Goal: Browse casually: Explore the website without a specific task or goal

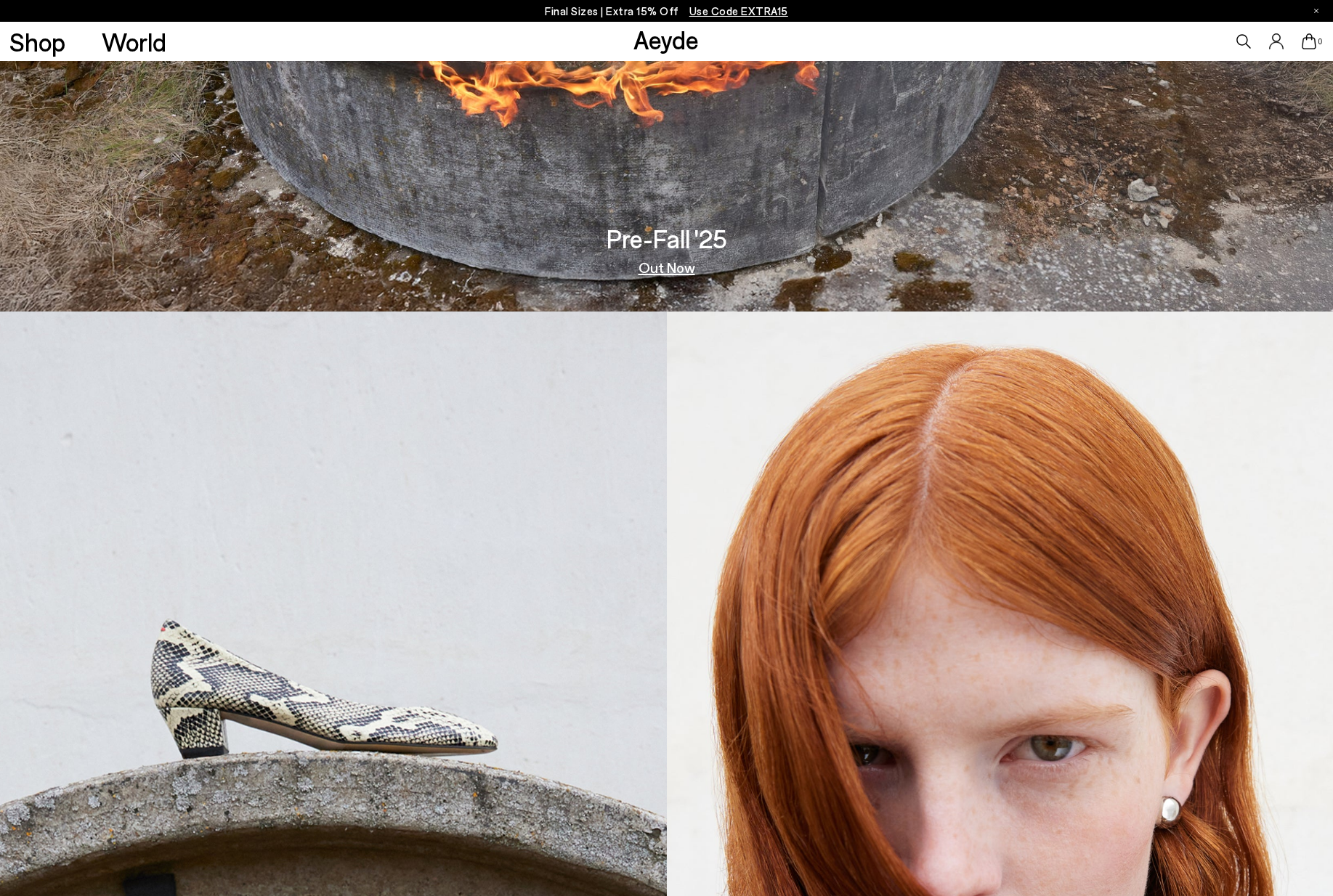
scroll to position [589, 0]
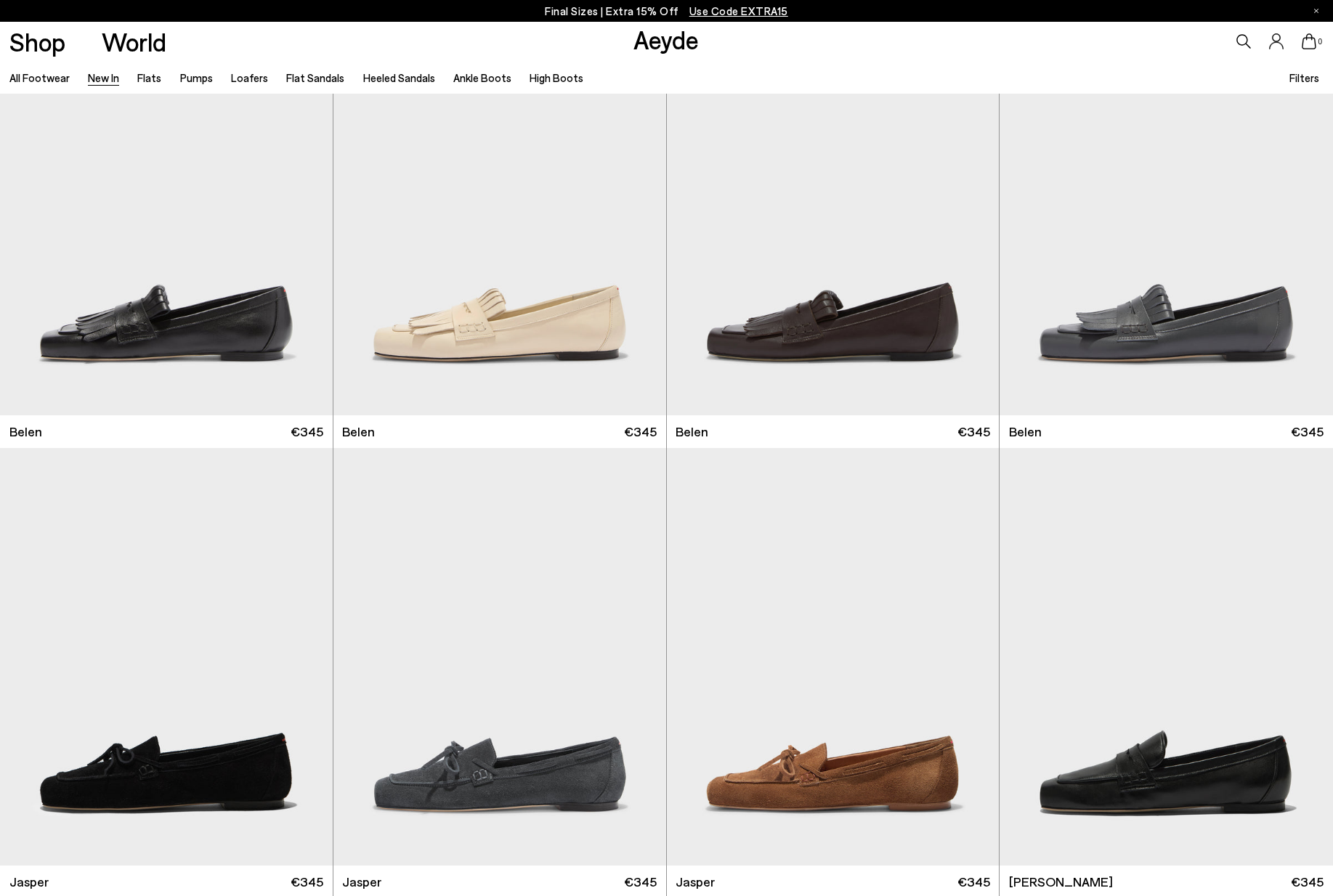
scroll to position [97, 0]
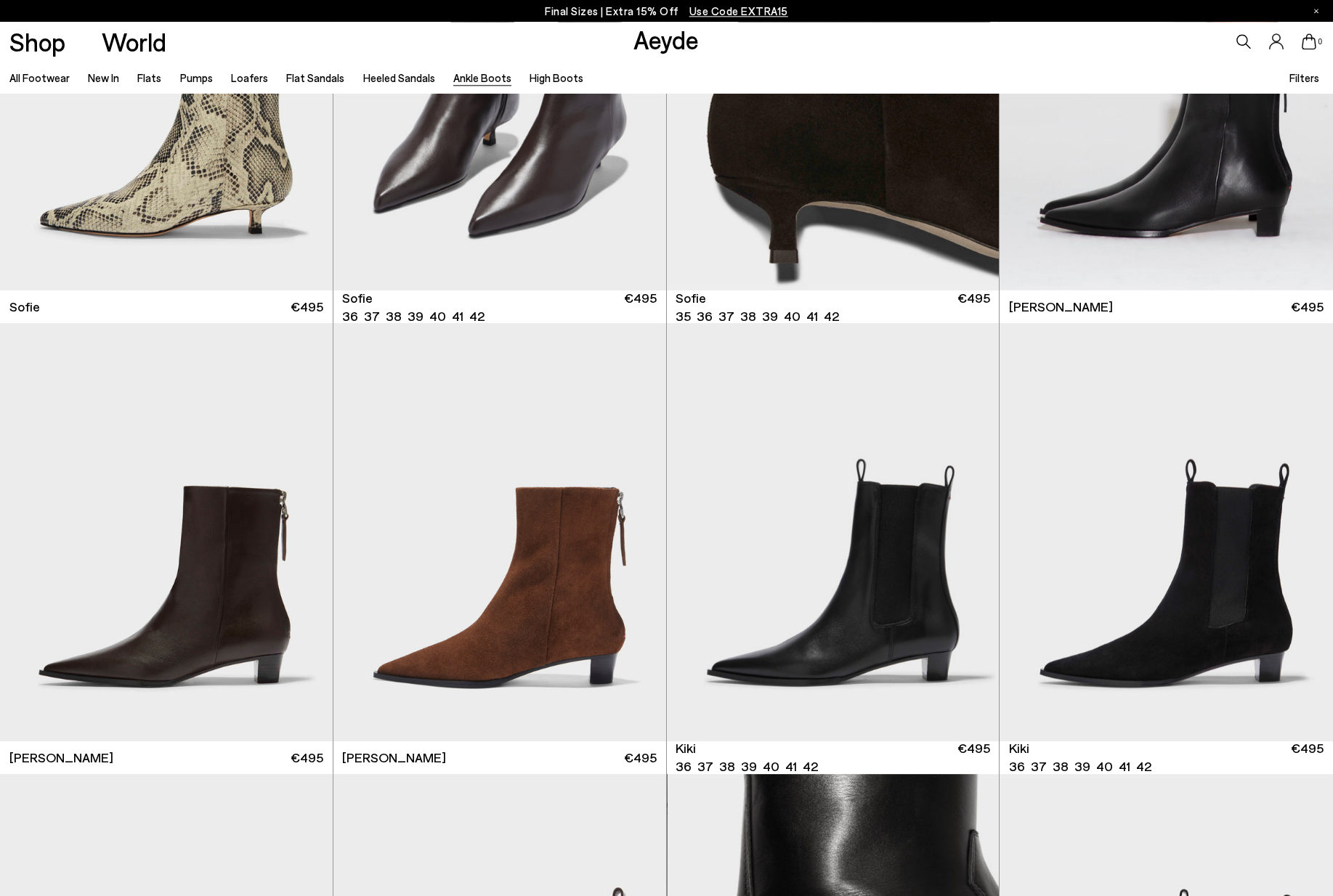
scroll to position [2024, 0]
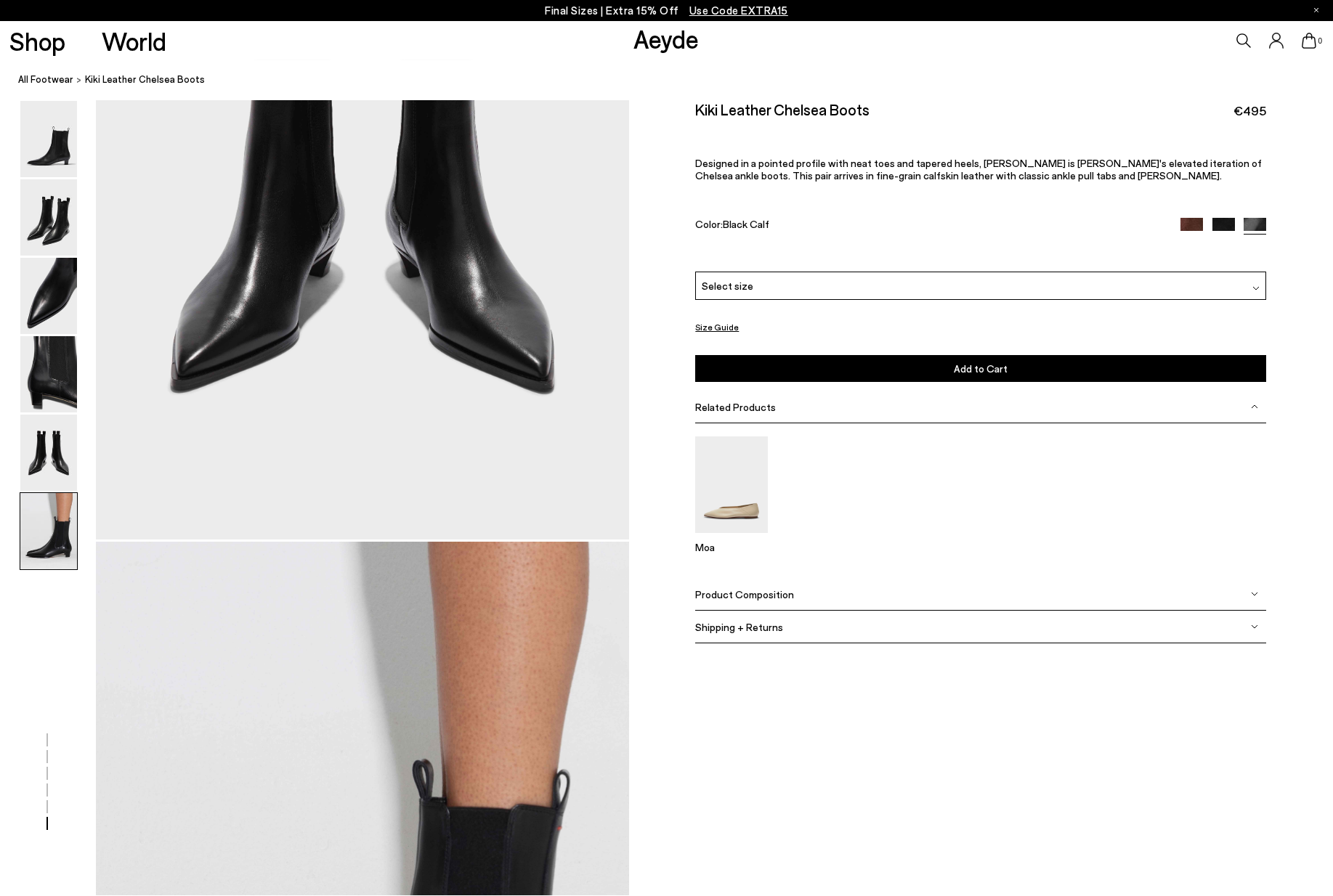
scroll to position [3663, 0]
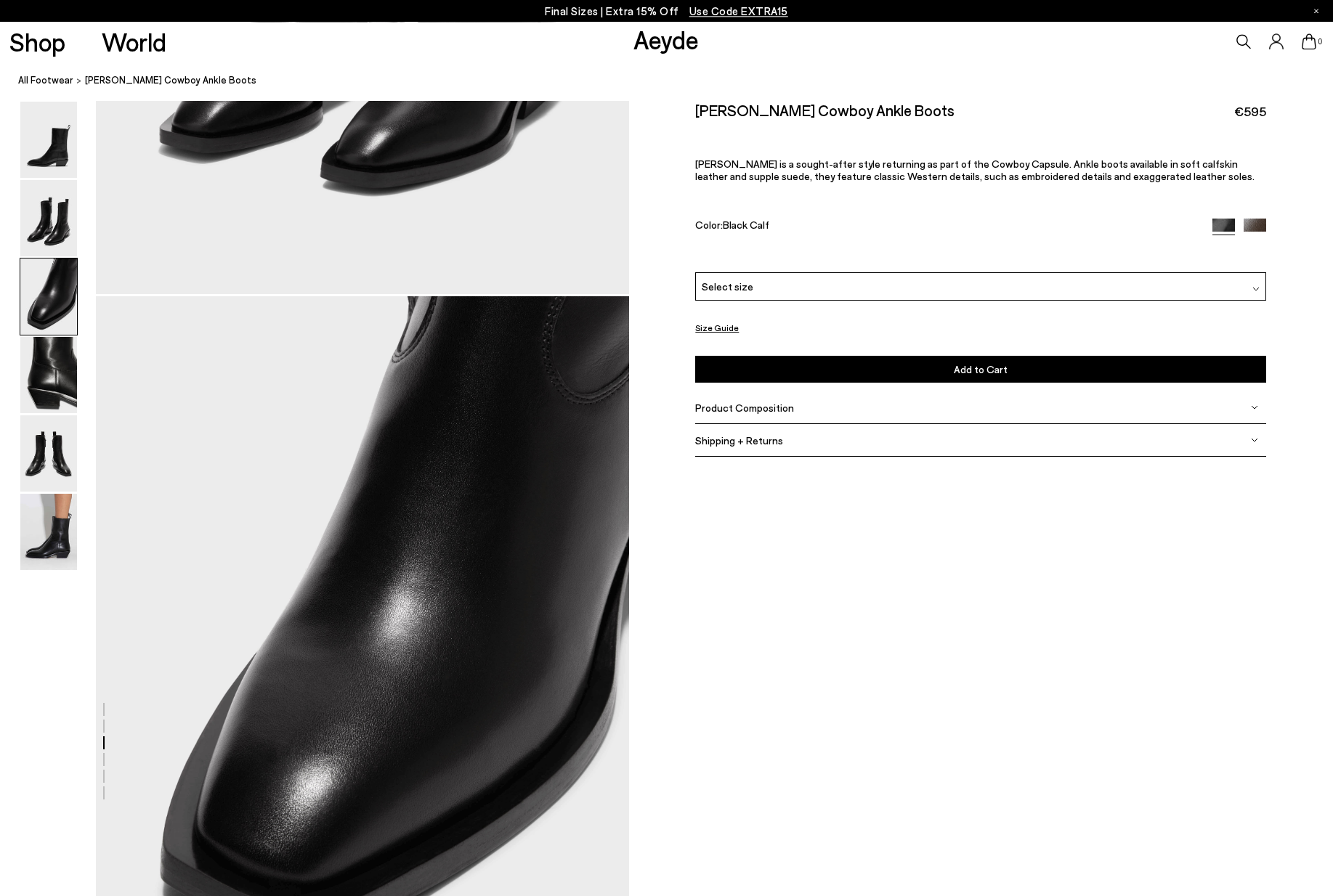
scroll to position [1099, 0]
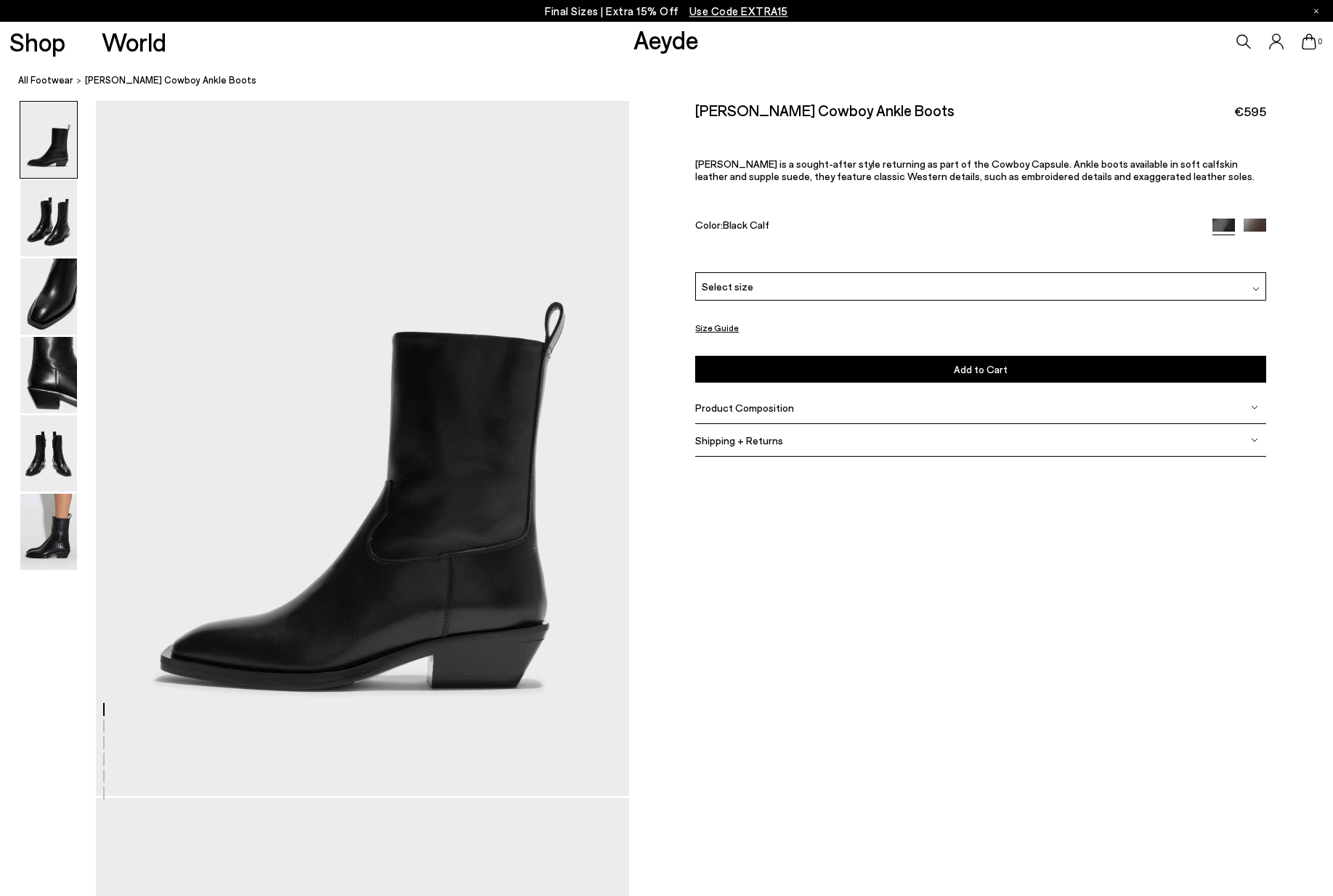
scroll to position [0, 0]
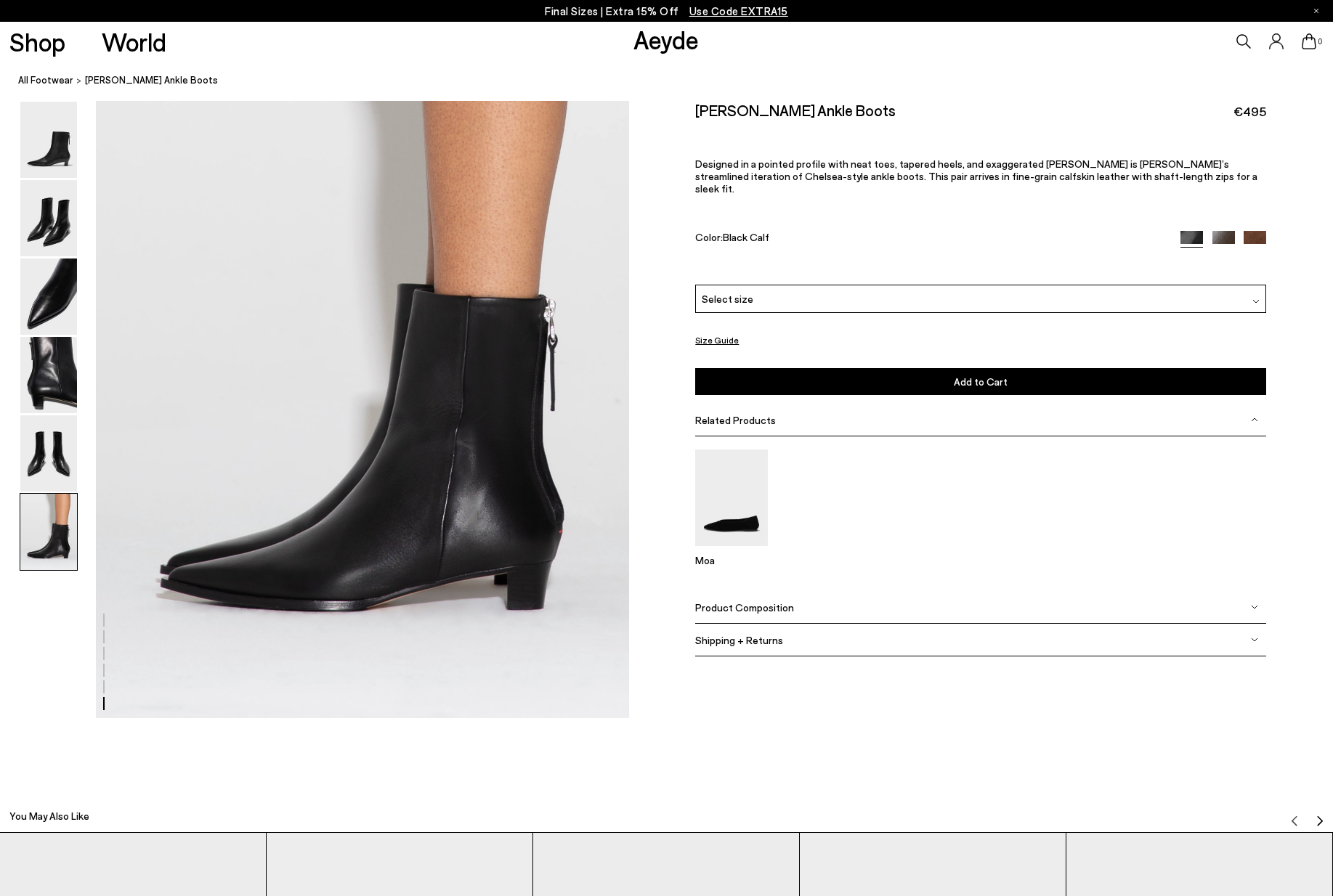
scroll to position [3664, 0]
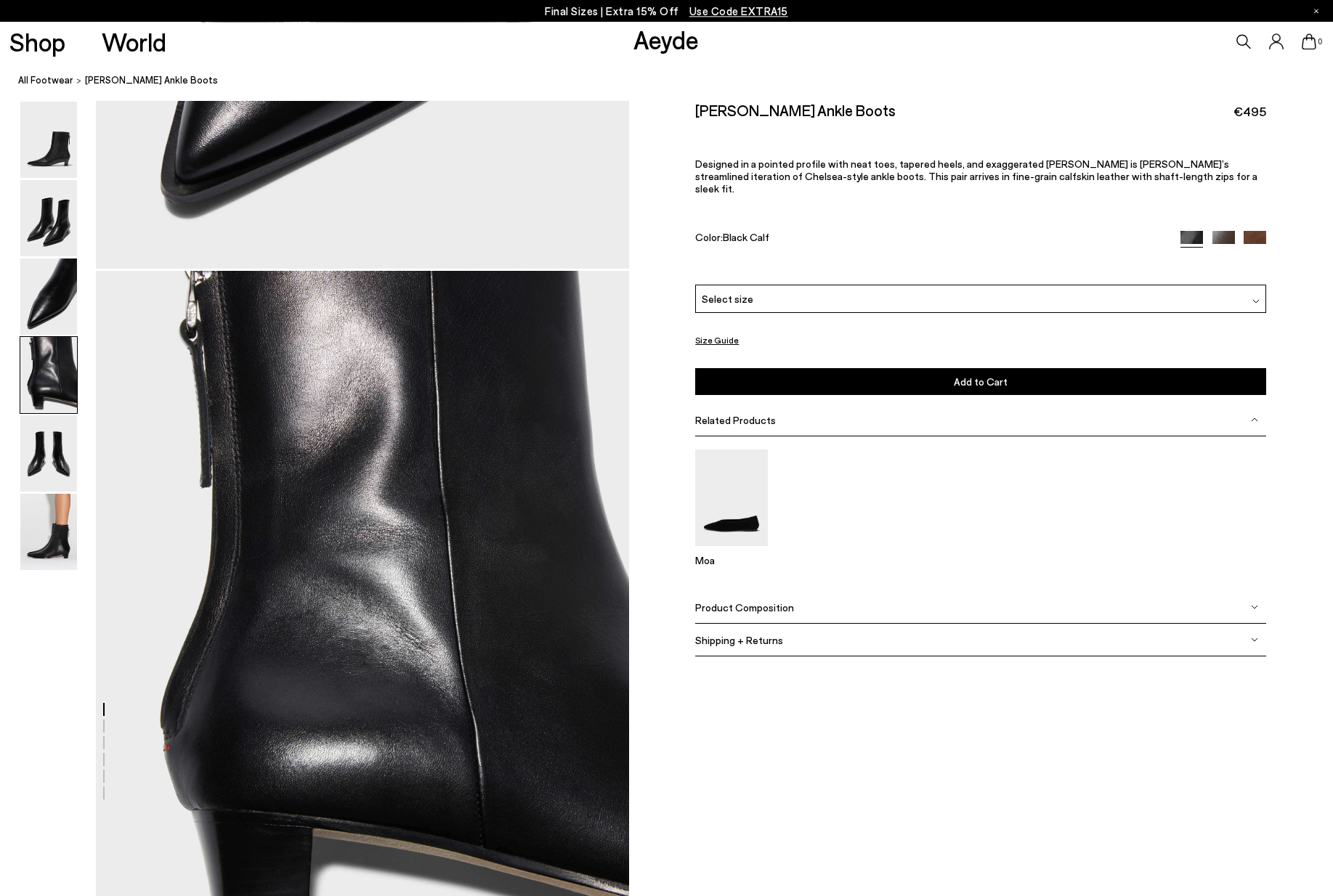
scroll to position [1920, 0]
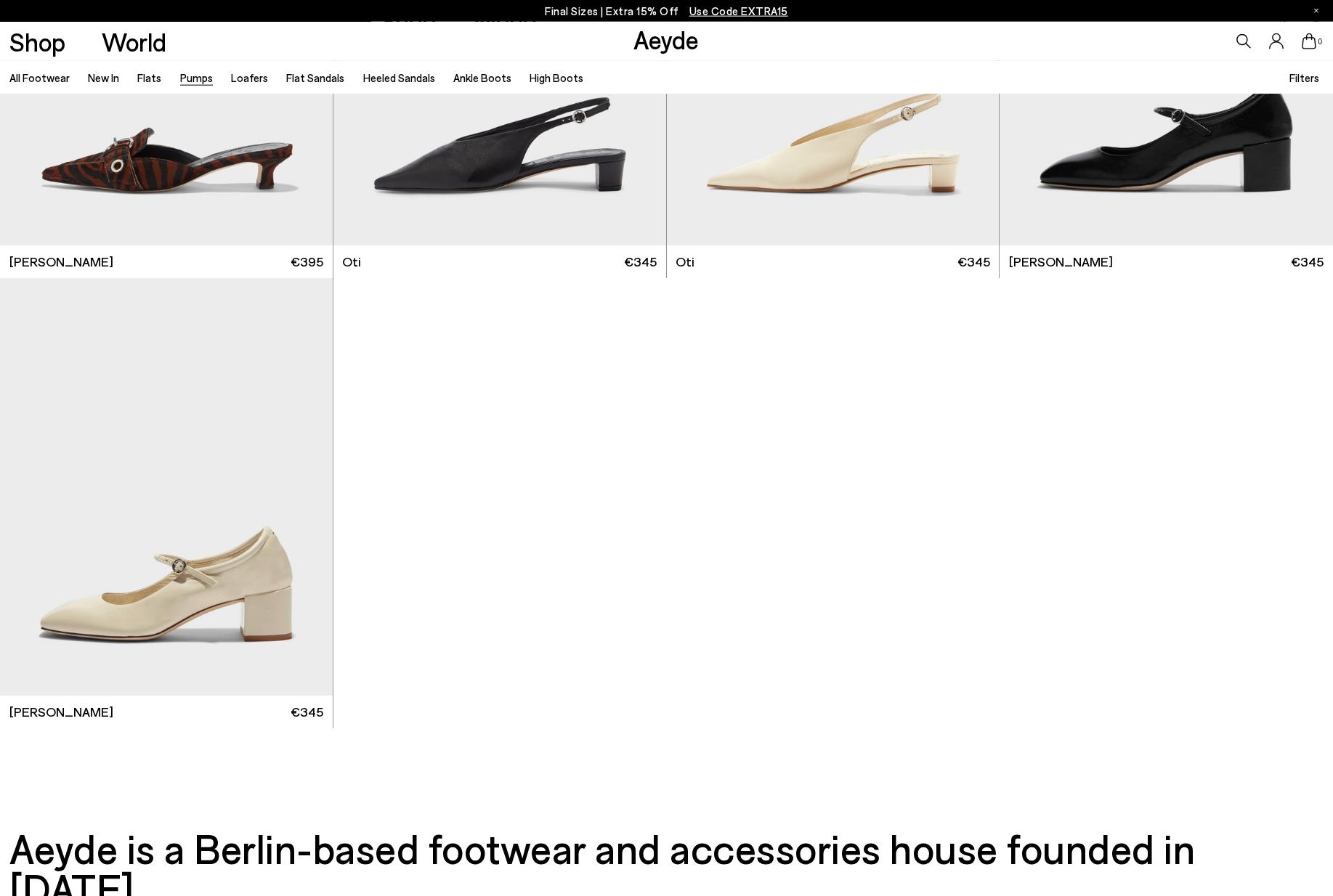
scroll to position [7473, 0]
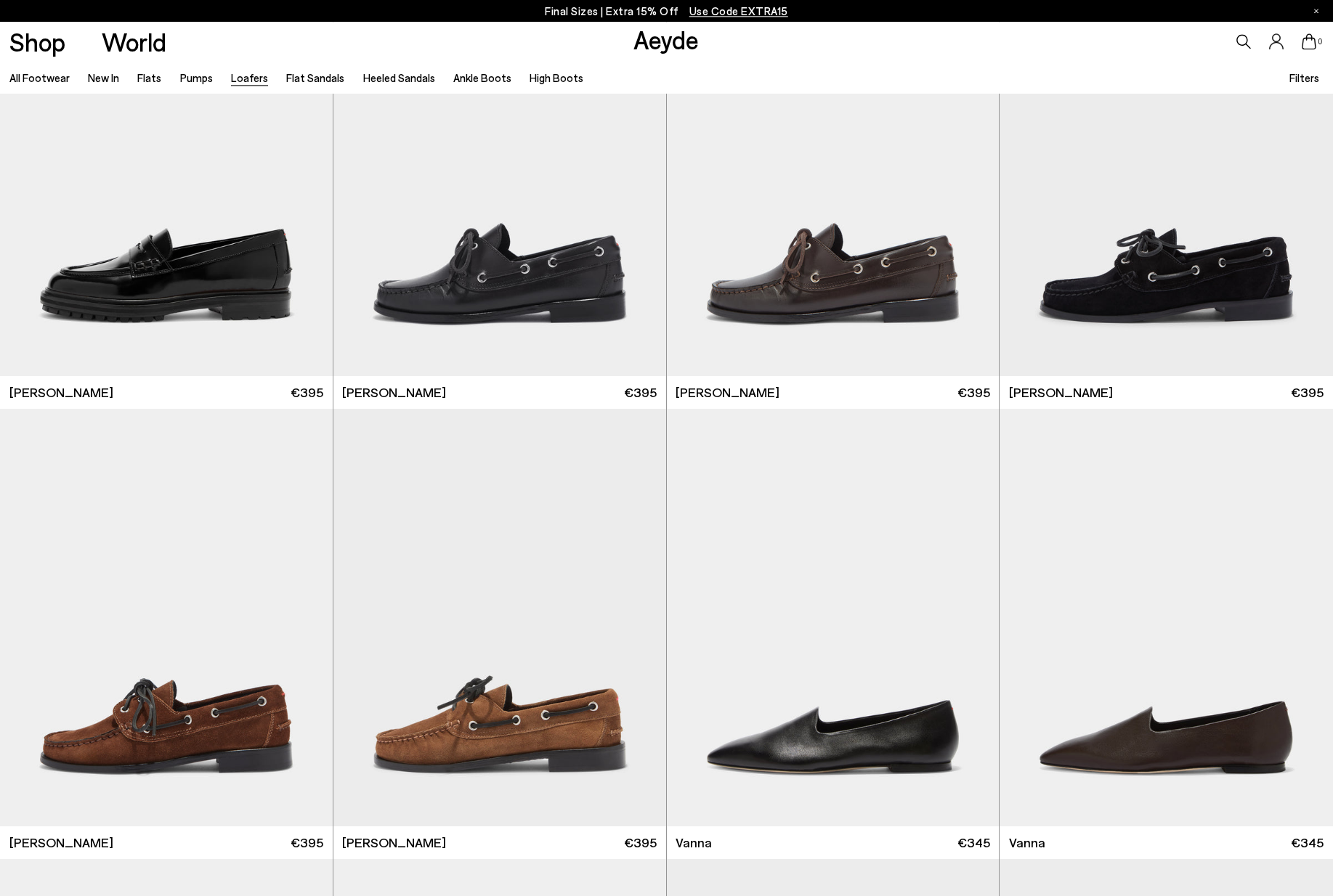
scroll to position [1484, 0]
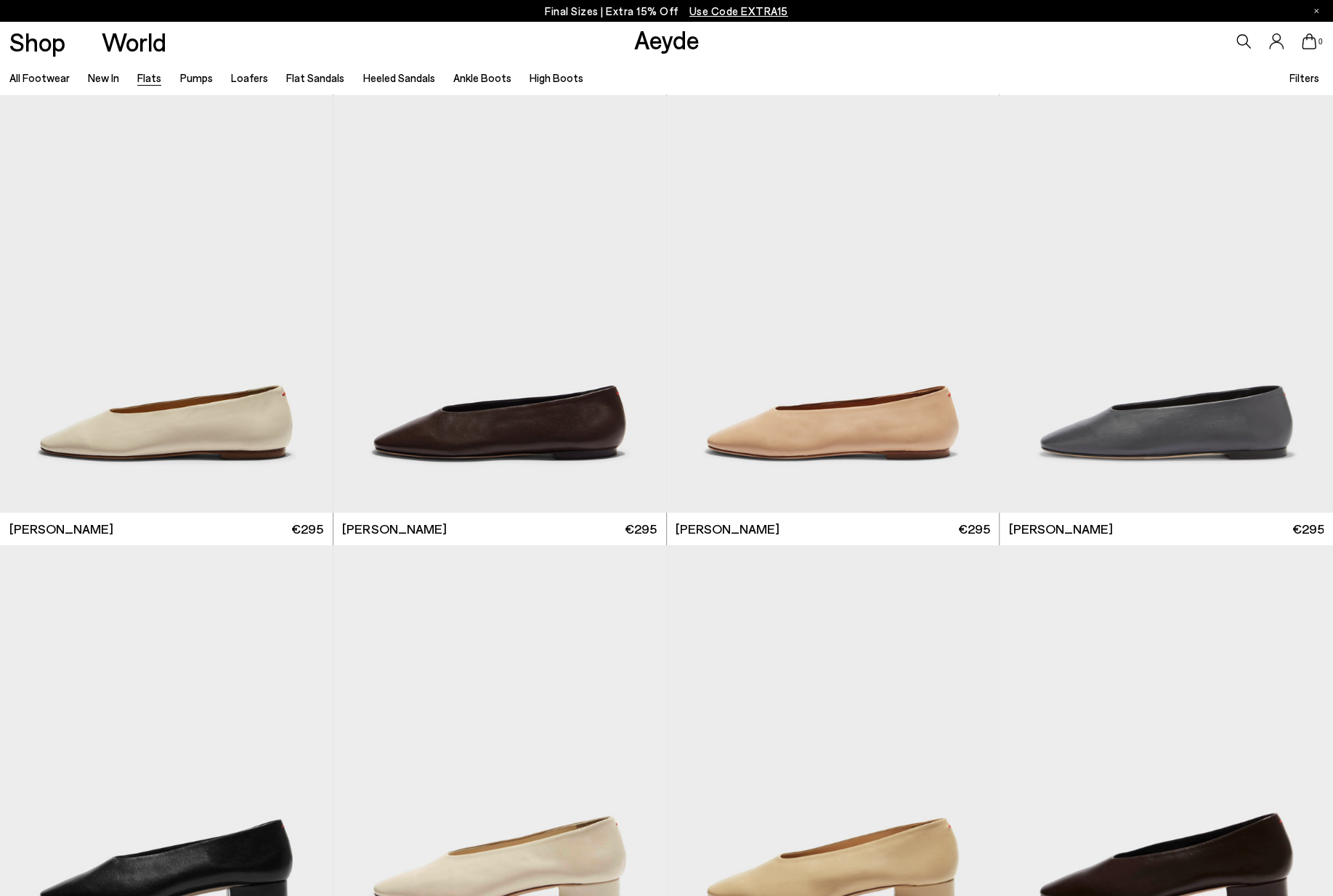
scroll to position [4050, 0]
